Goal: Consume media (video, audio): Consume media (video, audio)

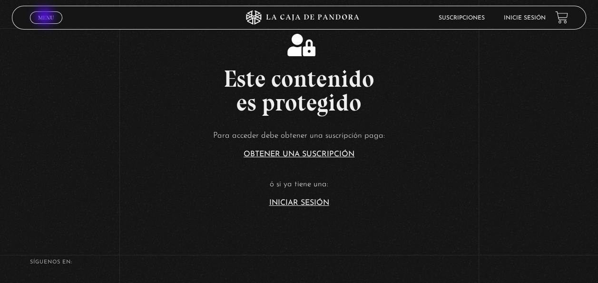
click at [46, 17] on span "Menu" at bounding box center [46, 18] width 16 height 6
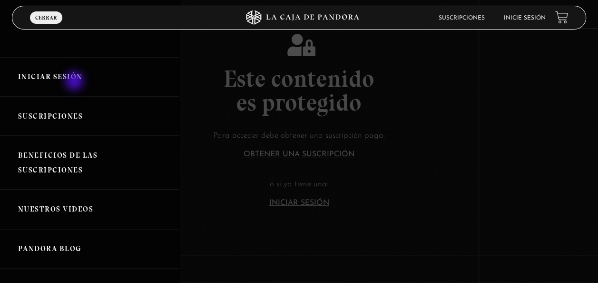
click at [75, 82] on link "Iniciar Sesión" at bounding box center [89, 76] width 179 height 39
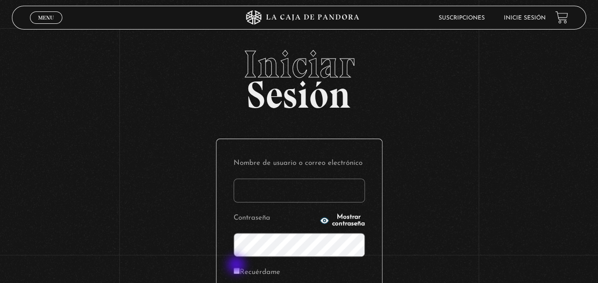
type input "kimchava22@gmail.com"
click at [237, 265] on label "Recuérdame" at bounding box center [257, 272] width 47 height 15
click at [237, 267] on input "Recuérdame" at bounding box center [237, 270] width 6 height 6
click at [238, 270] on input "Recuérdame" at bounding box center [237, 270] width 6 height 6
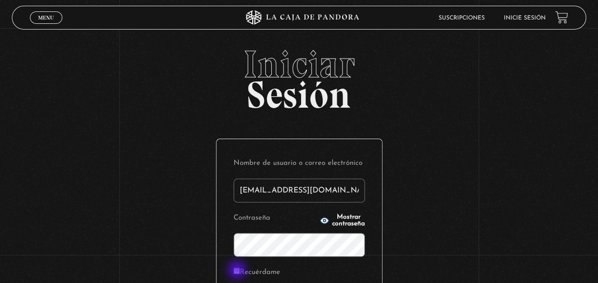
checkbox input "true"
click at [323, 220] on circle "button" at bounding box center [324, 220] width 2 height 2
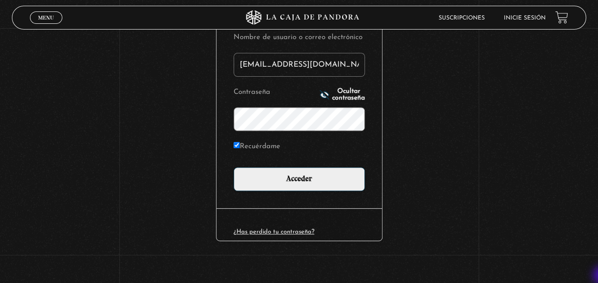
scroll to position [130, 0]
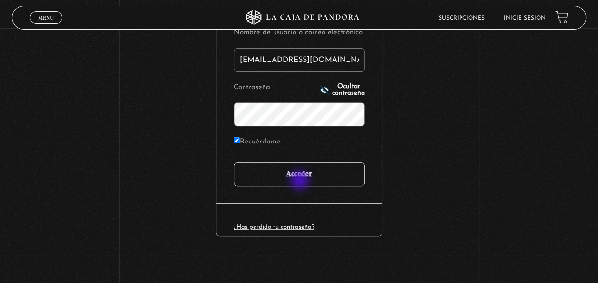
click at [301, 181] on input "Acceder" at bounding box center [299, 174] width 131 height 24
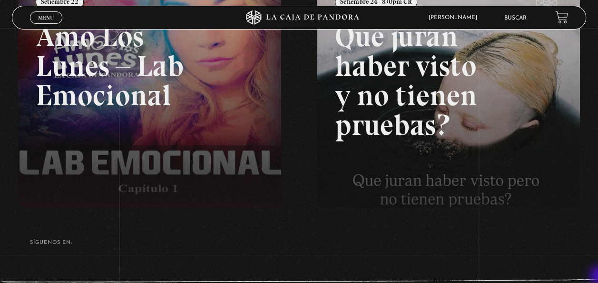
scroll to position [171, 0]
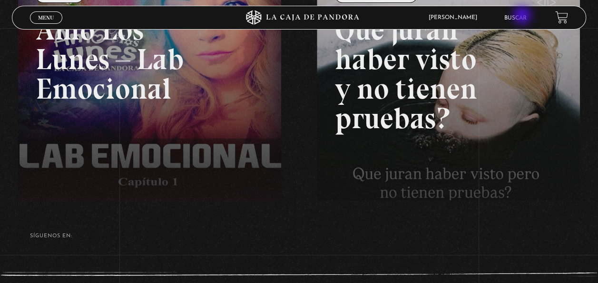
click at [523, 16] on link "Buscar" at bounding box center [515, 18] width 22 height 6
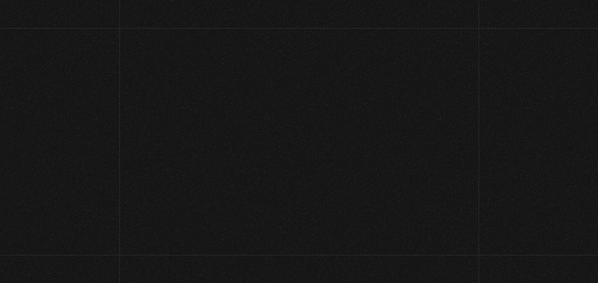
scroll to position [171, 0]
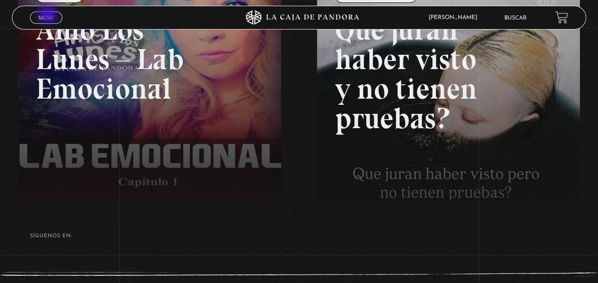
click at [49, 15] on span "Menu" at bounding box center [46, 18] width 16 height 6
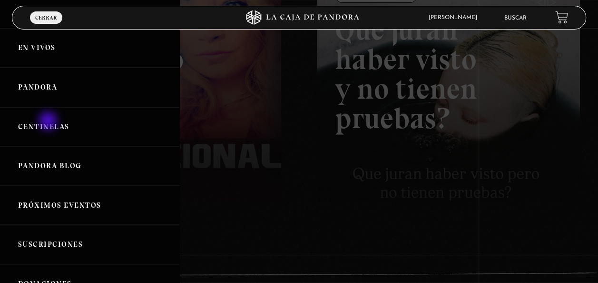
click at [49, 122] on link "Centinelas" at bounding box center [89, 126] width 179 height 39
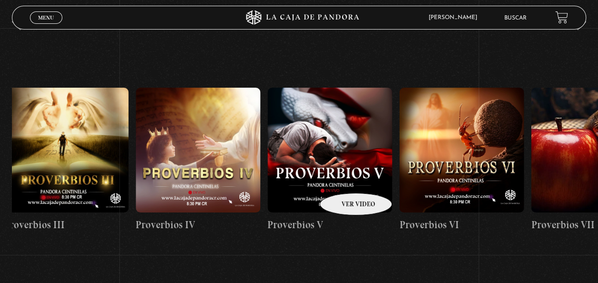
scroll to position [0, 691]
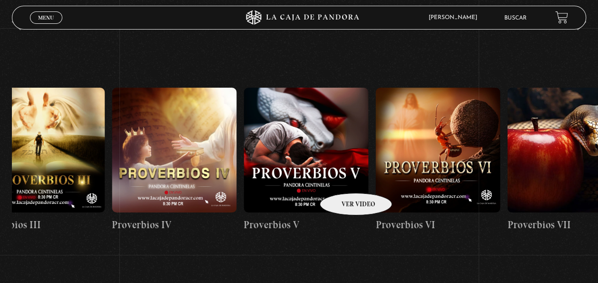
drag, startPoint x: 479, startPoint y: 165, endPoint x: 342, endPoint y: 178, distance: 137.2
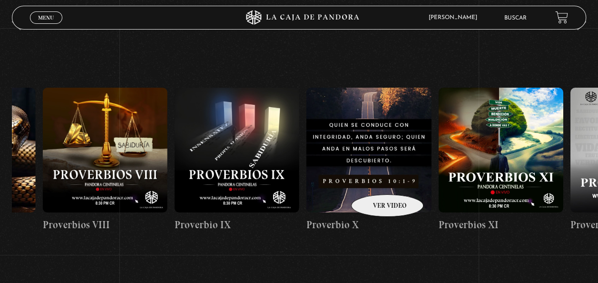
scroll to position [0, 1371]
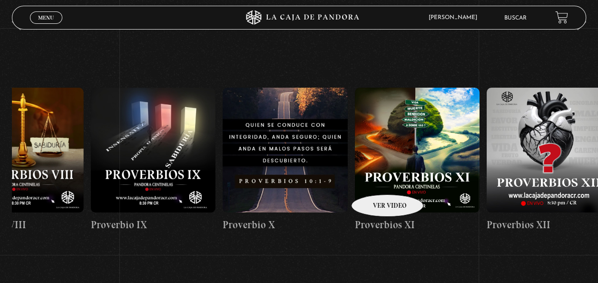
drag, startPoint x: 509, startPoint y: 141, endPoint x: 373, endPoint y: 180, distance: 141.1
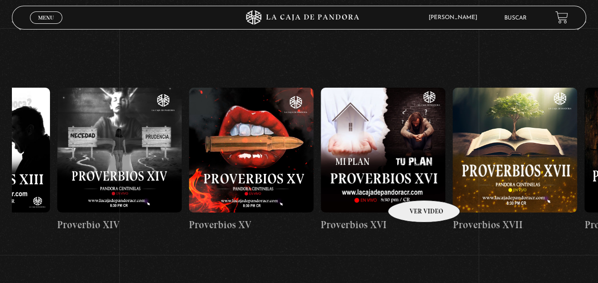
drag, startPoint x: 487, startPoint y: 155, endPoint x: 374, endPoint y: 200, distance: 121.4
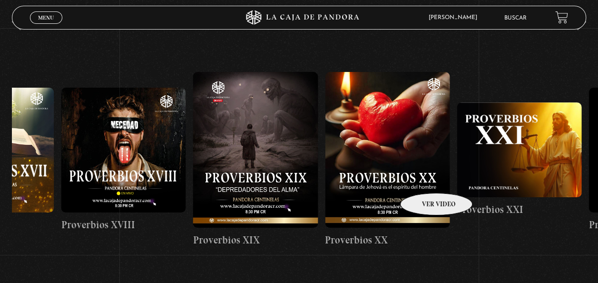
scroll to position [0, 2637]
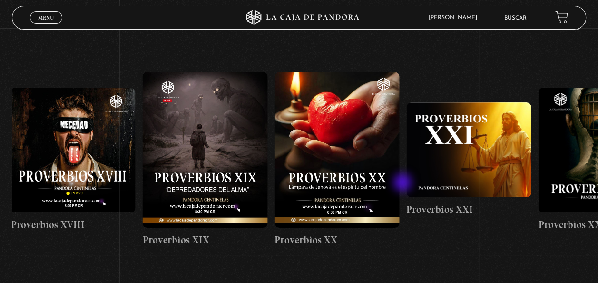
drag, startPoint x: 502, startPoint y: 154, endPoint x: 403, endPoint y: 183, distance: 103.1
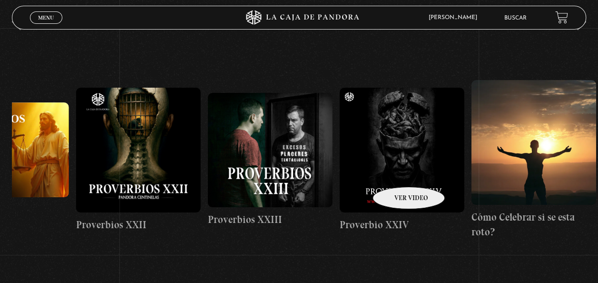
drag, startPoint x: 485, startPoint y: 147, endPoint x: 393, endPoint y: 172, distance: 94.7
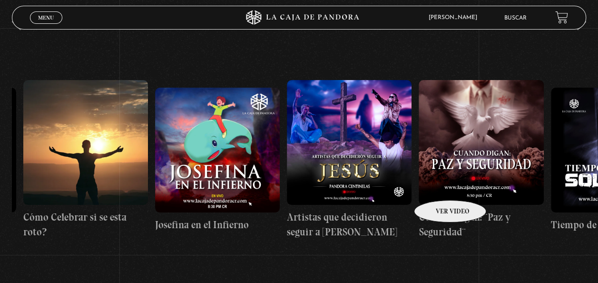
drag, startPoint x: 507, startPoint y: 147, endPoint x: 411, endPoint y: 196, distance: 107.4
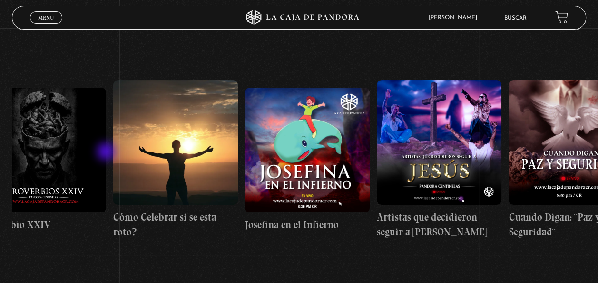
drag, startPoint x: 83, startPoint y: 160, endPoint x: 110, endPoint y: 153, distance: 27.9
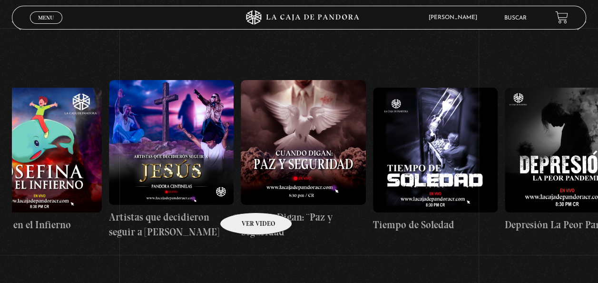
drag, startPoint x: 285, startPoint y: 182, endPoint x: 243, endPoint y: 198, distance: 45.5
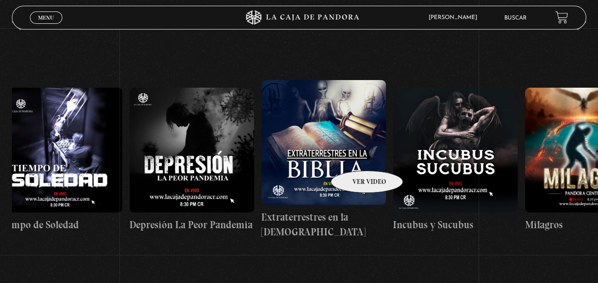
drag, startPoint x: 391, startPoint y: 142, endPoint x: 312, endPoint y: 166, distance: 82.6
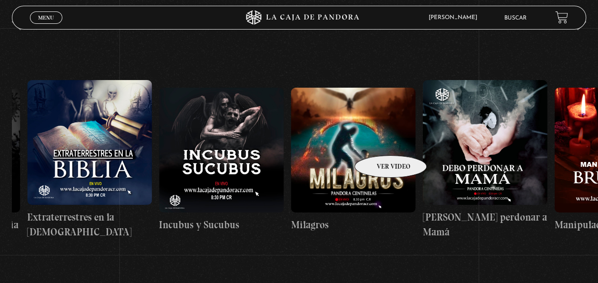
scroll to position [0, 4340]
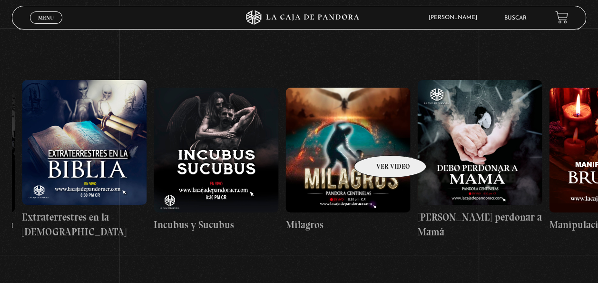
drag, startPoint x: 410, startPoint y: 130, endPoint x: 378, endPoint y: 141, distance: 34.4
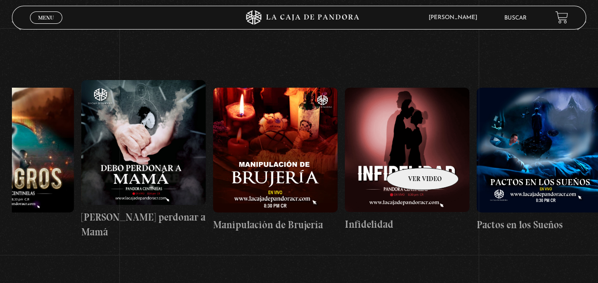
scroll to position [0, 4680]
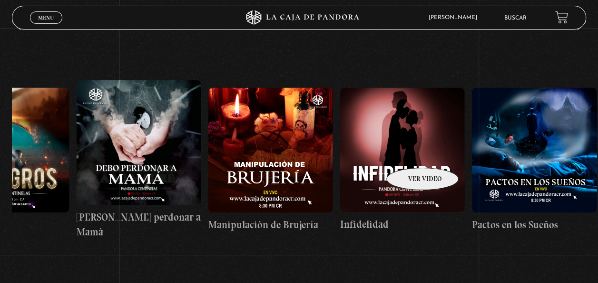
drag, startPoint x: 475, startPoint y: 127, endPoint x: 407, endPoint y: 154, distance: 73.0
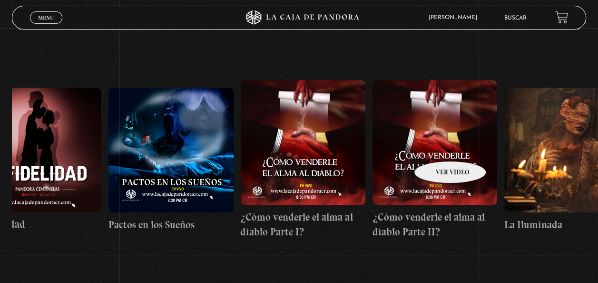
scroll to position [0, 5058]
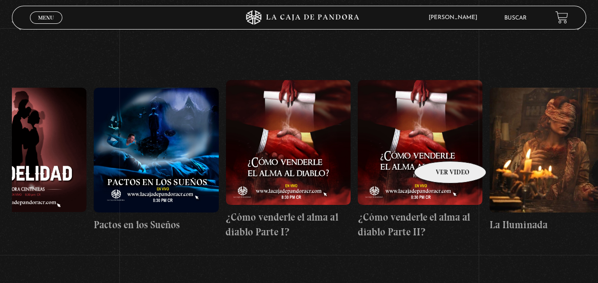
drag, startPoint x: 512, startPoint y: 115, endPoint x: 437, endPoint y: 146, distance: 81.4
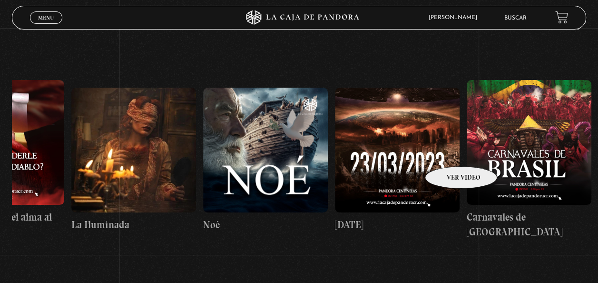
scroll to position [0, 5508]
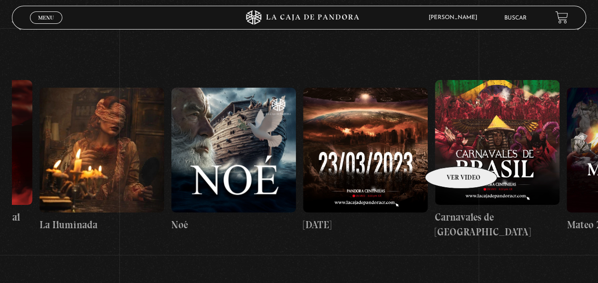
drag, startPoint x: 535, startPoint y: 124, endPoint x: 446, endPoint y: 153, distance: 93.7
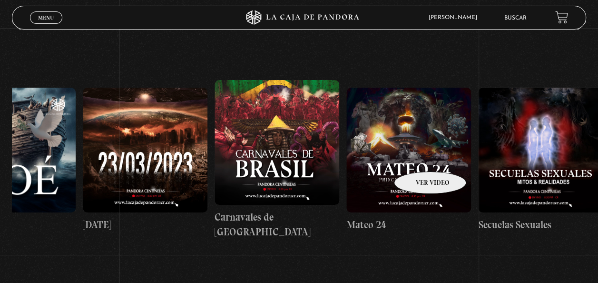
scroll to position [0, 5781]
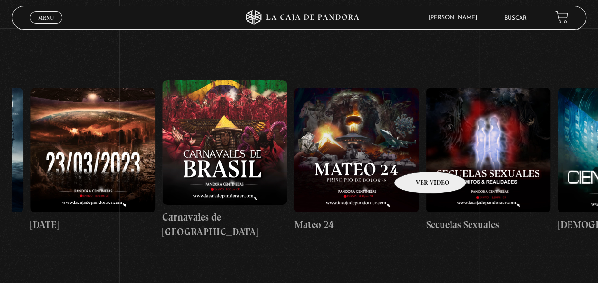
drag, startPoint x: 468, startPoint y: 132, endPoint x: 414, endPoint y: 160, distance: 61.5
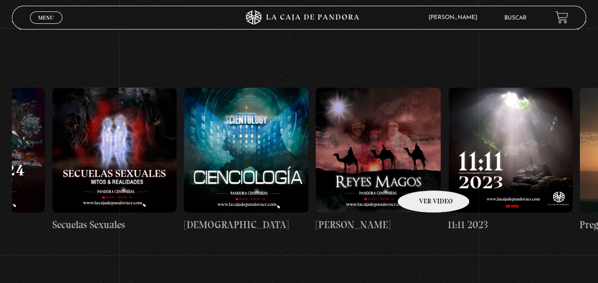
drag, startPoint x: 488, startPoint y: 122, endPoint x: 415, endPoint y: 184, distance: 96.2
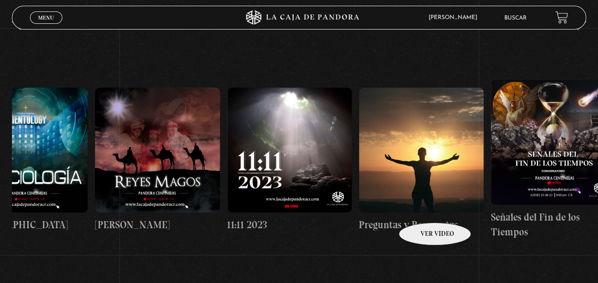
scroll to position [0, 6389]
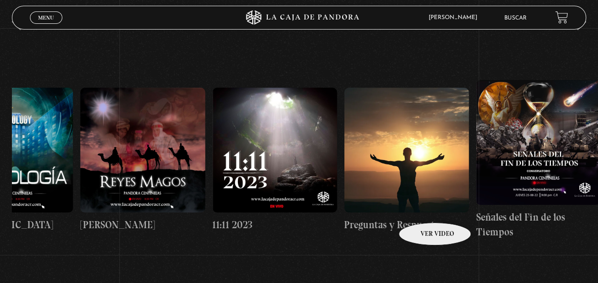
drag, startPoint x: 466, startPoint y: 172, endPoint x: 421, endPoint y: 209, distance: 57.7
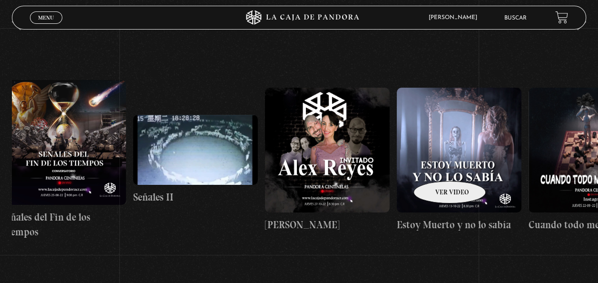
scroll to position [0, 6876]
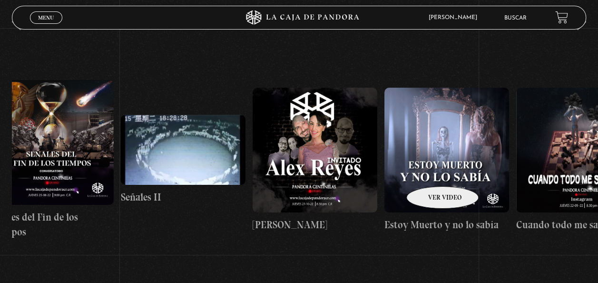
drag, startPoint x: 465, startPoint y: 151, endPoint x: 430, endPoint y: 172, distance: 40.7
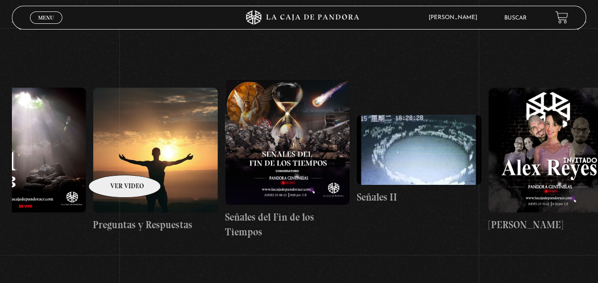
drag, startPoint x: 65, startPoint y: 157, endPoint x: 114, endPoint y: 161, distance: 48.6
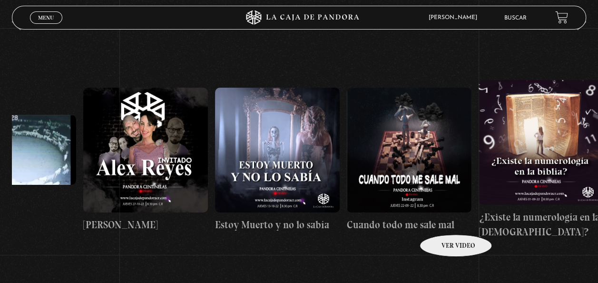
scroll to position [0, 7061]
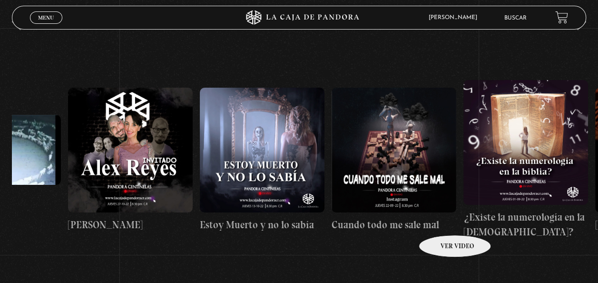
drag, startPoint x: 484, startPoint y: 198, endPoint x: 442, endPoint y: 220, distance: 47.0
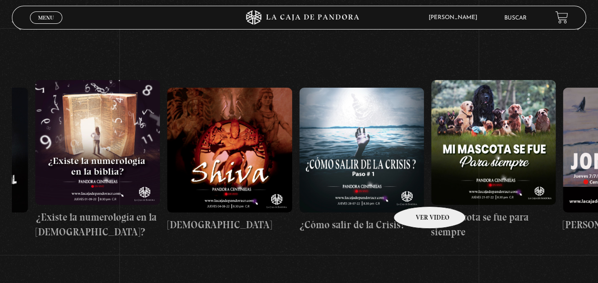
drag, startPoint x: 499, startPoint y: 164, endPoint x: 416, endPoint y: 194, distance: 88.8
click at [416, 194] on div "Como manejar las malas noticias? Centinelas 2025 Por qué [DEMOGRAPHIC_DATA] no …" at bounding box center [233, 159] width 15420 height 244
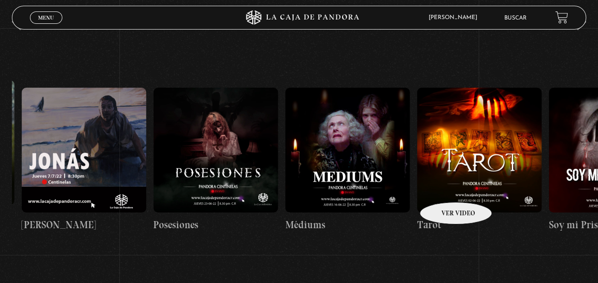
scroll to position [0, 8050]
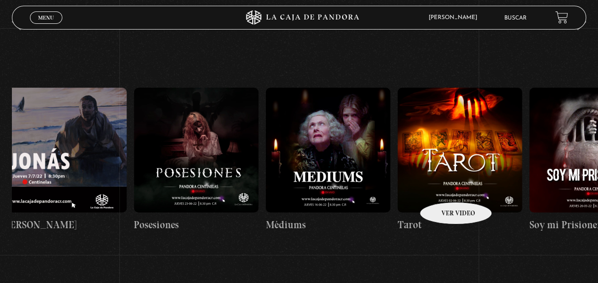
drag, startPoint x: 547, startPoint y: 129, endPoint x: 439, endPoint y: 190, distance: 124.6
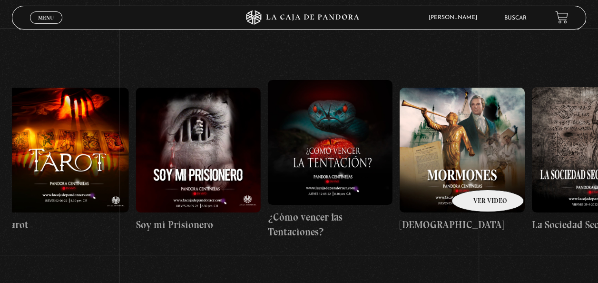
drag, startPoint x: 553, startPoint y: 130, endPoint x: 475, endPoint y: 175, distance: 89.9
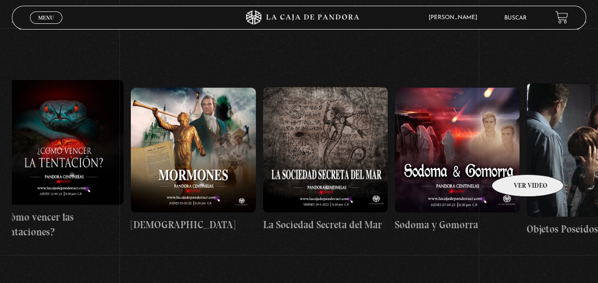
scroll to position [0, 8745]
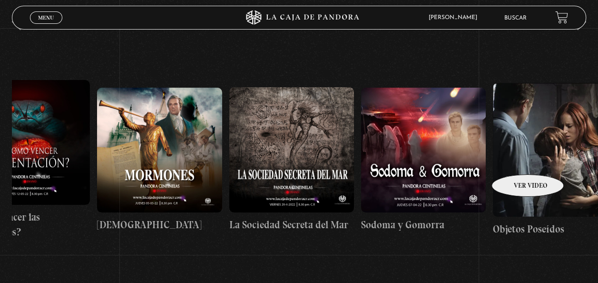
drag, startPoint x: 571, startPoint y: 124, endPoint x: 512, endPoint y: 161, distance: 69.9
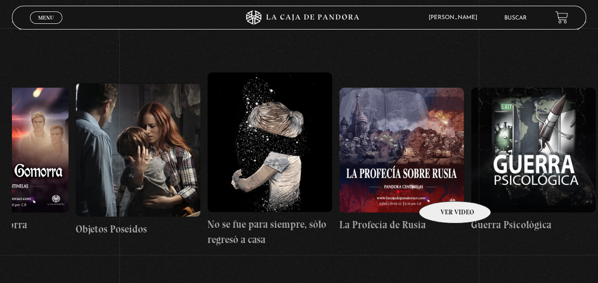
scroll to position [0, 9165]
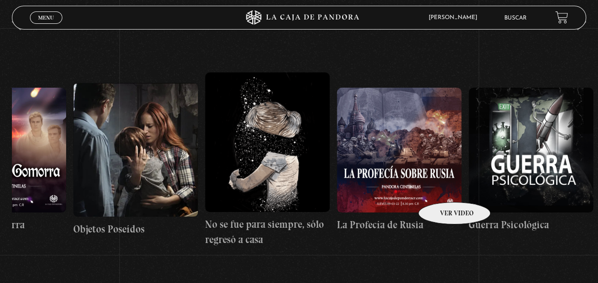
drag, startPoint x: 523, startPoint y: 126, endPoint x: 442, endPoint y: 187, distance: 101.8
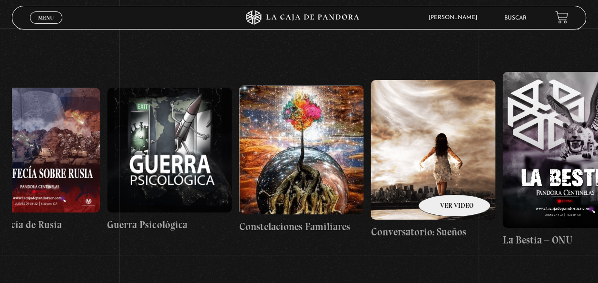
scroll to position [0, 9529]
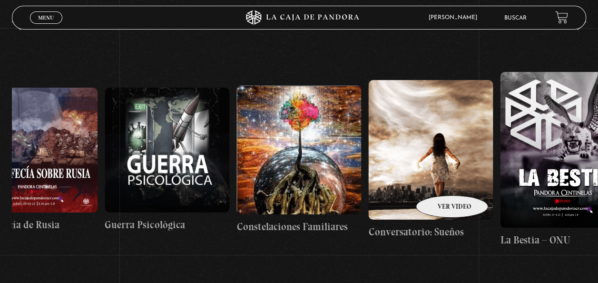
drag, startPoint x: 510, startPoint y: 146, endPoint x: 439, endPoint y: 181, distance: 79.1
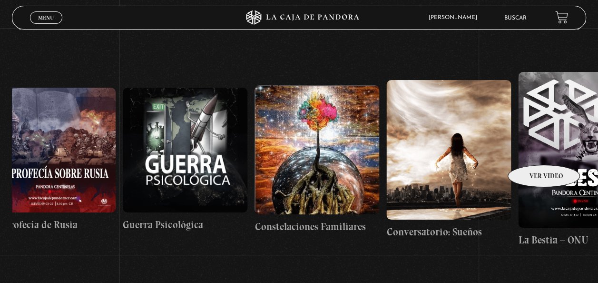
scroll to position [0, 9504]
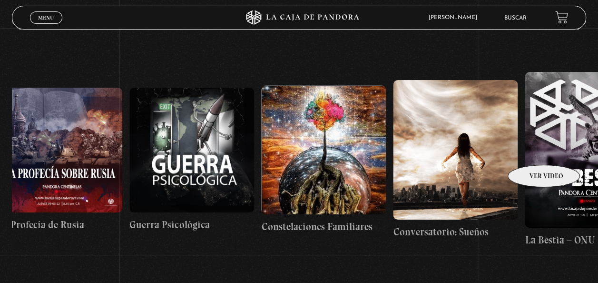
drag, startPoint x: 525, startPoint y: 136, endPoint x: 531, endPoint y: 150, distance: 15.6
click at [531, 150] on figure at bounding box center [587, 150] width 125 height 156
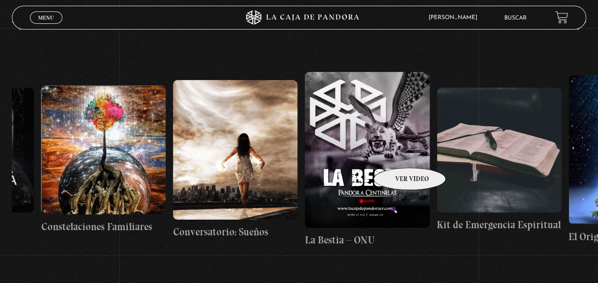
scroll to position [0, 9726]
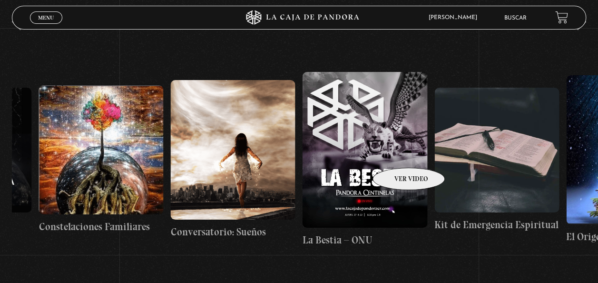
drag, startPoint x: 432, startPoint y: 145, endPoint x: 396, endPoint y: 153, distance: 37.1
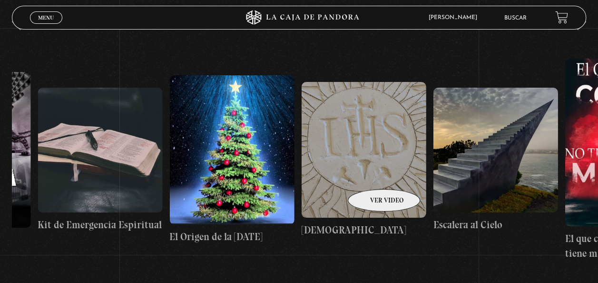
drag, startPoint x: 448, startPoint y: 143, endPoint x: 367, endPoint y: 175, distance: 86.9
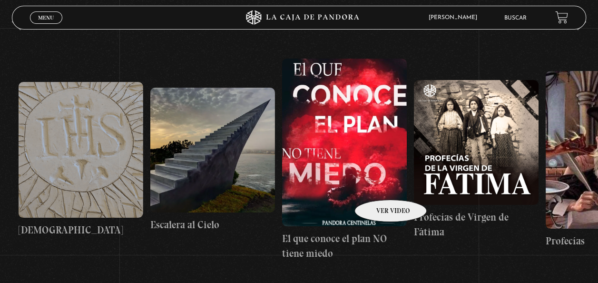
drag, startPoint x: 414, startPoint y: 170, endPoint x: 373, endPoint y: 185, distance: 43.6
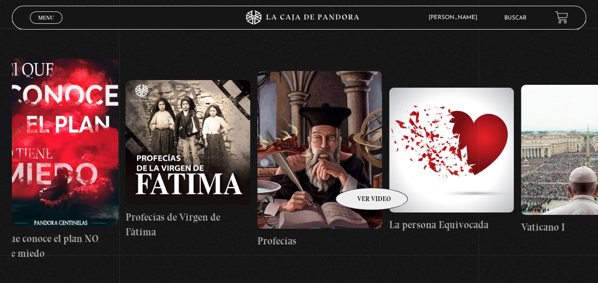
drag, startPoint x: 419, startPoint y: 146, endPoint x: 359, endPoint y: 173, distance: 65.6
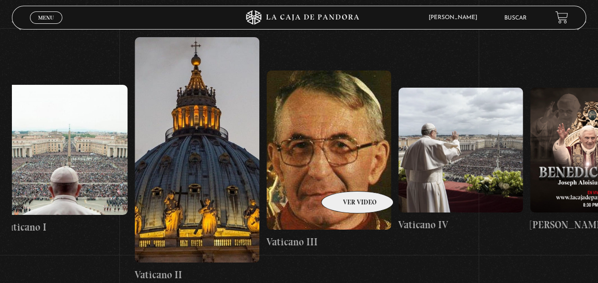
drag, startPoint x: 442, startPoint y: 146, endPoint x: 344, endPoint y: 176, distance: 102.3
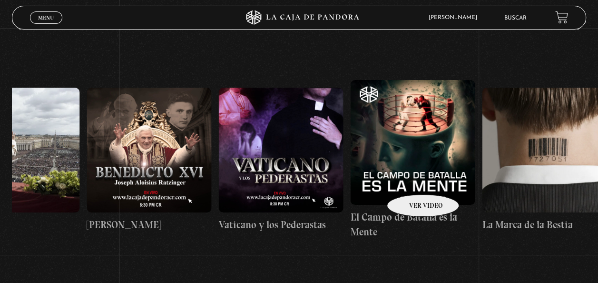
scroll to position [0, 11665]
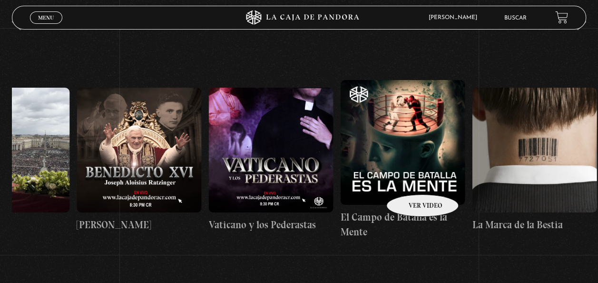
drag, startPoint x: 496, startPoint y: 145, endPoint x: 410, endPoint y: 180, distance: 92.6
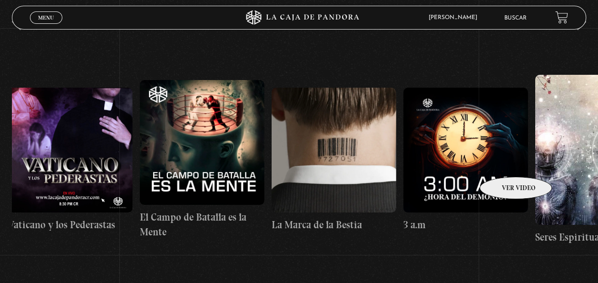
scroll to position [0, 11873]
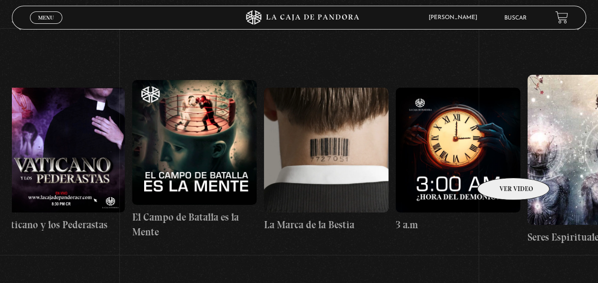
drag, startPoint x: 541, startPoint y: 144, endPoint x: 501, endPoint y: 163, distance: 44.9
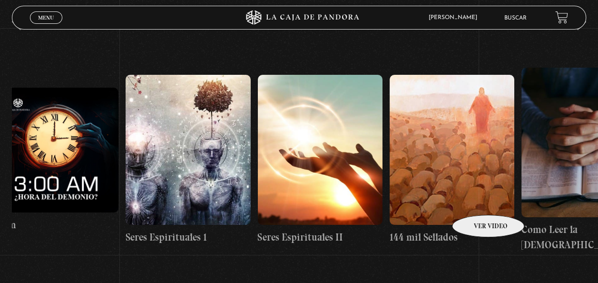
scroll to position [0, 12278]
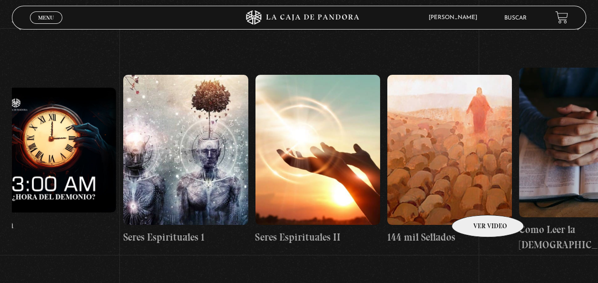
drag, startPoint x: 555, startPoint y: 154, endPoint x: 475, endPoint y: 200, distance: 92.1
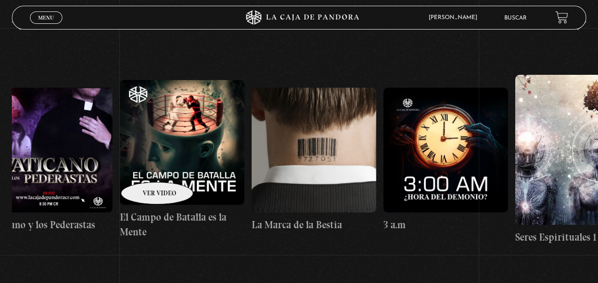
scroll to position [0, 11881]
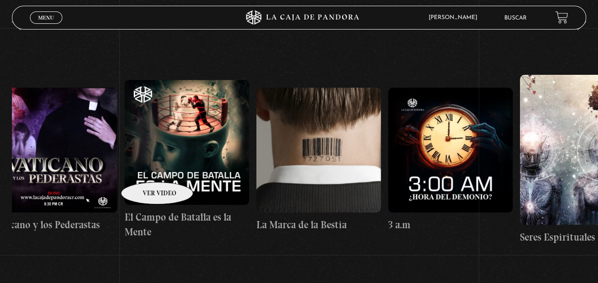
drag, startPoint x: 65, startPoint y: 169, endPoint x: 145, endPoint y: 167, distance: 80.4
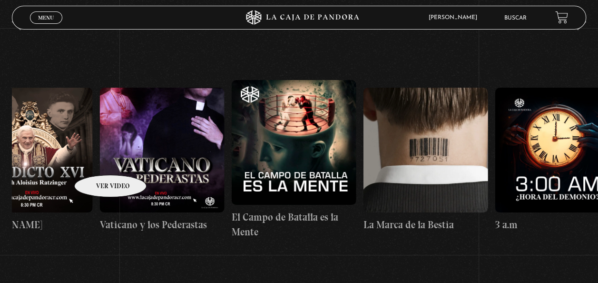
scroll to position [0, 11772]
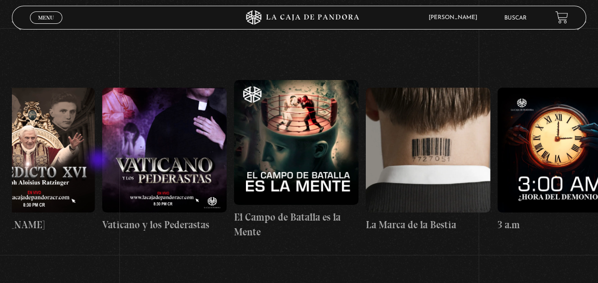
drag, startPoint x: 78, startPoint y: 163, endPoint x: 99, endPoint y: 160, distance: 21.5
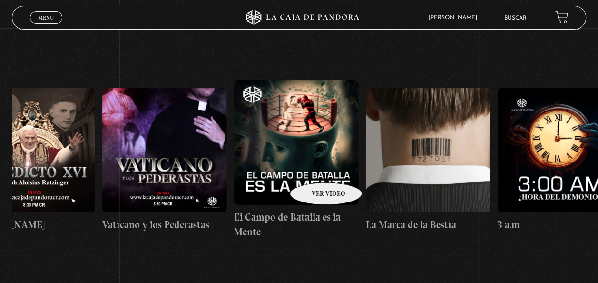
click at [313, 168] on figure at bounding box center [296, 142] width 125 height 125
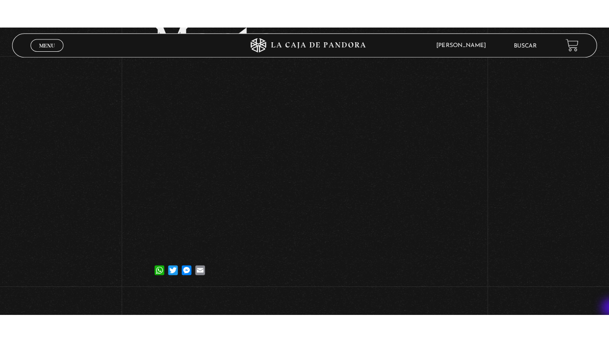
scroll to position [190, 0]
